Goal: Information Seeking & Learning: Learn about a topic

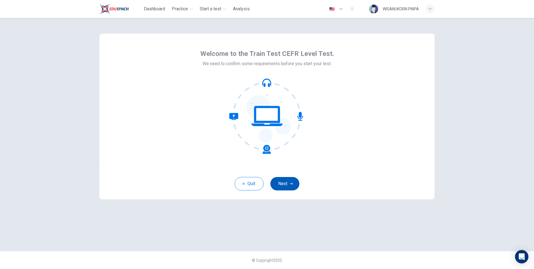
click at [280, 183] on button "Next" at bounding box center [284, 183] width 29 height 13
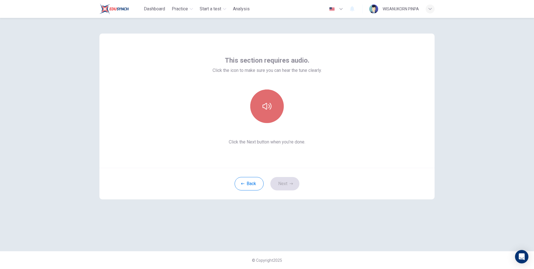
click at [261, 106] on button "button" at bounding box center [266, 105] width 33 height 33
click at [322, 164] on div "This section requires audio. Click the icon to make sure you can hear the tune …" at bounding box center [266, 100] width 335 height 134
click at [281, 183] on button "Next" at bounding box center [284, 183] width 29 height 13
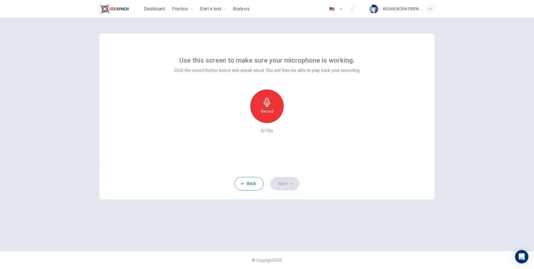
click at [265, 106] on icon "button" at bounding box center [266, 102] width 9 height 9
click at [266, 113] on h6 "Stop" at bounding box center [267, 111] width 8 height 7
click at [285, 180] on button "Next" at bounding box center [284, 183] width 29 height 13
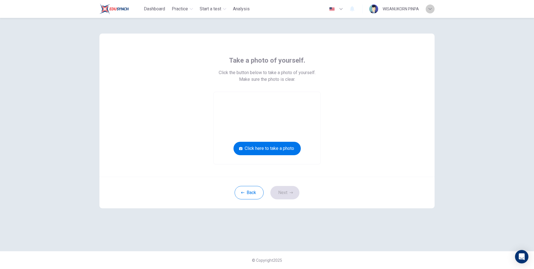
click at [427, 9] on div "button" at bounding box center [429, 8] width 9 height 9
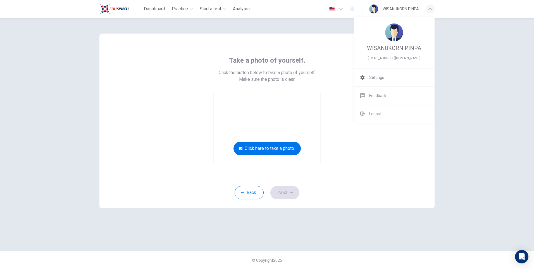
click at [392, 110] on li "Logout" at bounding box center [393, 114] width 81 height 18
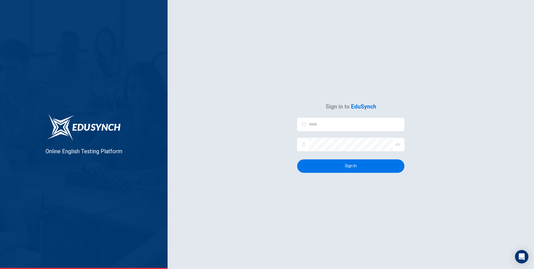
type input "**********"
